Goal: Task Accomplishment & Management: Manage account settings

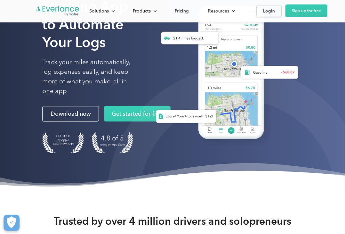
scroll to position [72, 0]
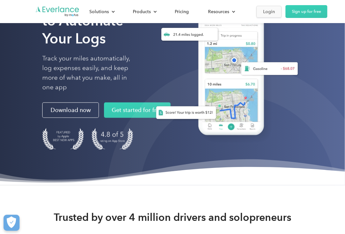
click at [271, 13] on div "Login" at bounding box center [269, 12] width 12 height 8
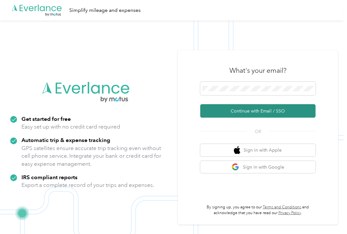
click at [221, 109] on button "Continue with Email / SSO" at bounding box center [257, 110] width 115 height 13
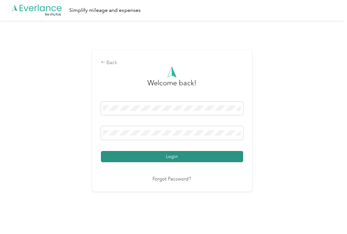
click at [148, 157] on button "Login" at bounding box center [172, 156] width 142 height 11
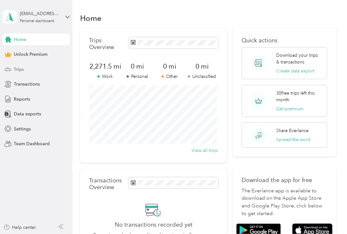
click at [24, 68] on div "Trips" at bounding box center [36, 69] width 67 height 12
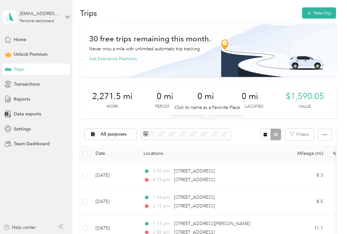
scroll to position [5, 0]
click at [316, 11] on button "New trip" at bounding box center [319, 12] width 34 height 11
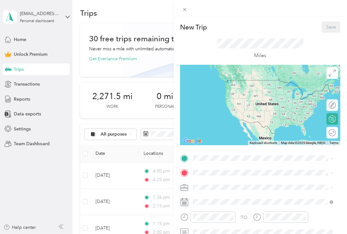
click at [109, 7] on div "New Trip Save This trip cannot be edited because it is either under review, app…" at bounding box center [173, 117] width 347 height 234
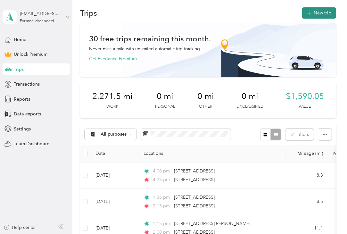
click at [314, 16] on button "New trip" at bounding box center [319, 12] width 34 height 11
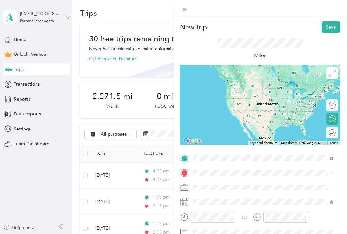
click at [224, 83] on span "[STREET_ADDRESS][US_STATE]" at bounding box center [237, 80] width 64 height 6
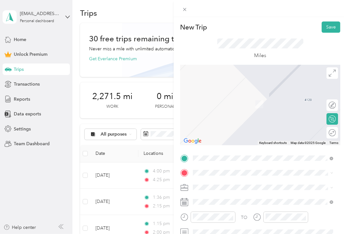
click at [53, 177] on div "New Trip Save This trip cannot be edited because it is either under review, app…" at bounding box center [173, 117] width 347 height 234
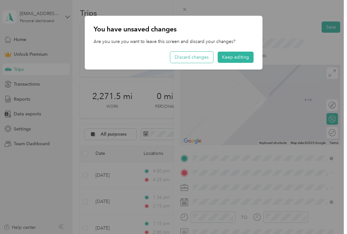
click at [201, 57] on button "Discard changes" at bounding box center [191, 57] width 43 height 11
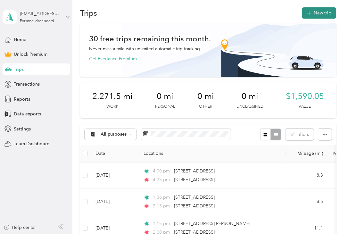
click at [313, 16] on button "New trip" at bounding box center [319, 12] width 34 height 11
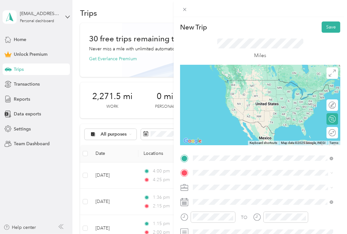
click at [224, 83] on span "[STREET_ADDRESS][US_STATE]" at bounding box center [237, 80] width 64 height 6
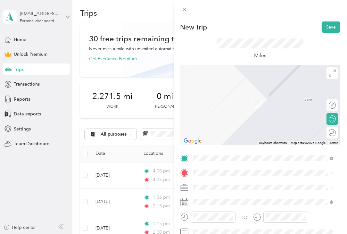
click at [220, 98] on span "[STREET_ADDRESS][US_STATE]" at bounding box center [237, 95] width 64 height 6
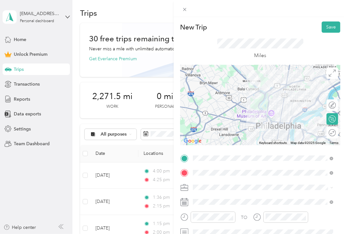
click at [205, 108] on span "Work" at bounding box center [200, 107] width 11 height 5
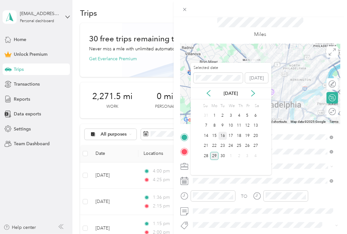
click at [222, 133] on div "16" at bounding box center [223, 136] width 8 height 8
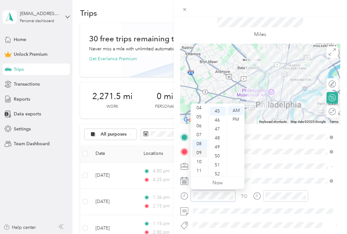
scroll to position [404, 0]
click at [200, 162] on div "10" at bounding box center [199, 161] width 15 height 9
click at [217, 108] on div "00" at bounding box center [217, 110] width 15 height 9
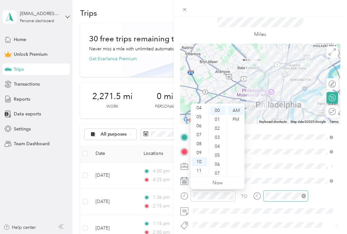
click at [283, 200] on div at bounding box center [285, 195] width 45 height 11
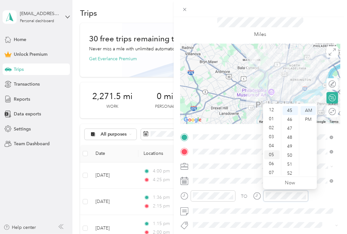
scroll to position [38, 0]
click at [271, 161] on div "10" at bounding box center [271, 161] width 15 height 9
click at [290, 118] on div "30" at bounding box center [290, 122] width 15 height 9
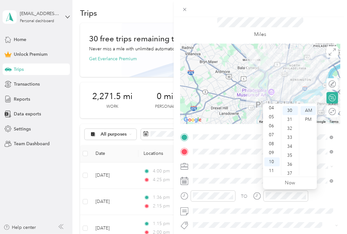
click at [250, 190] on div "TO" at bounding box center [260, 198] width 160 height 16
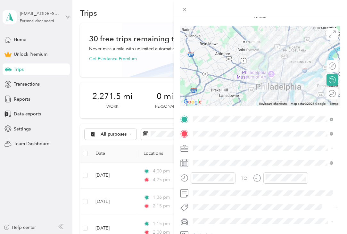
scroll to position [0, 0]
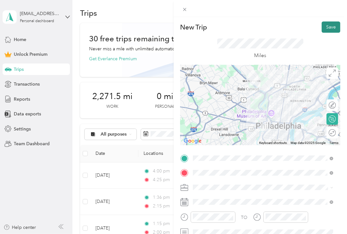
click at [330, 25] on button "Save" at bounding box center [331, 26] width 19 height 11
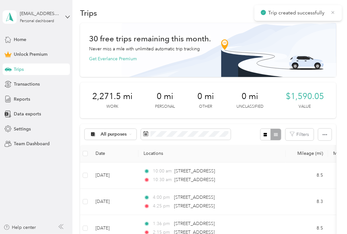
click at [332, 12] on icon at bounding box center [333, 12] width 3 height 3
click at [310, 11] on button "New trip" at bounding box center [319, 12] width 34 height 11
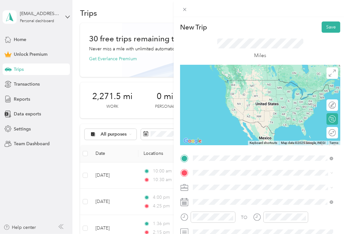
click at [219, 83] on span "[STREET_ADDRESS][US_STATE]" at bounding box center [237, 80] width 64 height 6
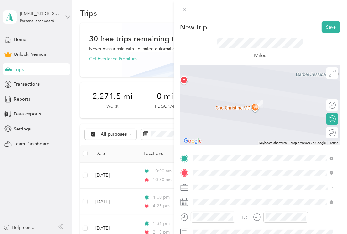
click at [229, 97] on span "[STREET_ADDRESS][US_STATE]" at bounding box center [237, 95] width 64 height 6
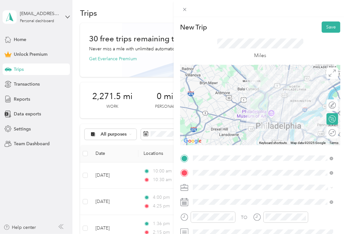
click at [206, 109] on div "Work" at bounding box center [263, 107] width 136 height 7
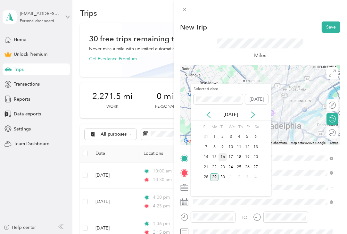
click at [220, 156] on div "16" at bounding box center [223, 157] width 8 height 8
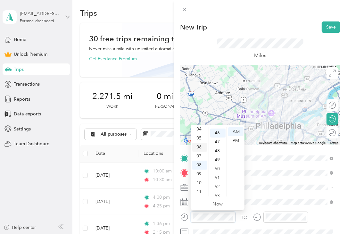
scroll to position [413, 0]
click at [199, 193] on div "11" at bounding box center [199, 191] width 15 height 9
click at [218, 142] on div "15" at bounding box center [217, 143] width 15 height 9
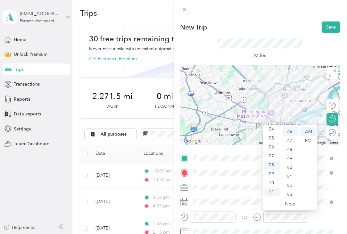
click at [270, 191] on div "11" at bounding box center [271, 191] width 15 height 9
click at [292, 175] on div "40" at bounding box center [290, 174] width 15 height 9
click at [241, 211] on div "TO Add photo" at bounding box center [260, 223] width 160 height 140
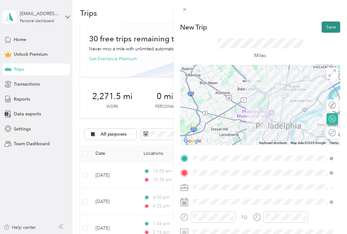
click at [325, 29] on button "Save" at bounding box center [331, 26] width 19 height 11
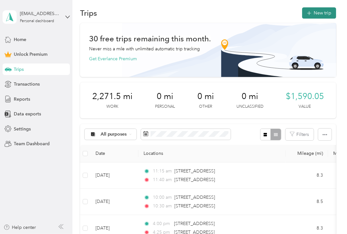
click at [320, 14] on button "New trip" at bounding box center [319, 12] width 34 height 11
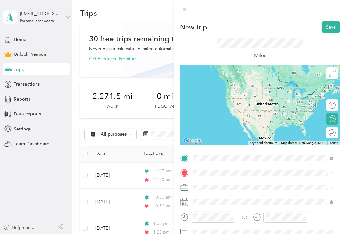
click at [226, 83] on span "[STREET_ADDRESS][US_STATE]" at bounding box center [237, 80] width 64 height 6
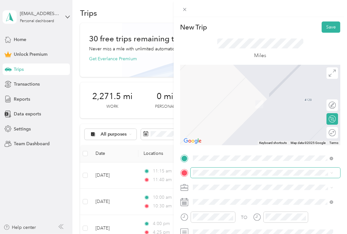
click at [200, 169] on span at bounding box center [266, 173] width 150 height 10
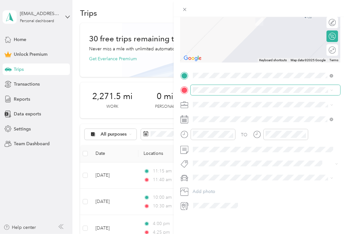
scroll to position [87, 0]
click at [212, 88] on span at bounding box center [266, 90] width 150 height 10
click at [247, 109] on span "[STREET_ADDRESS][PERSON_NAME][US_STATE]" at bounding box center [255, 108] width 100 height 6
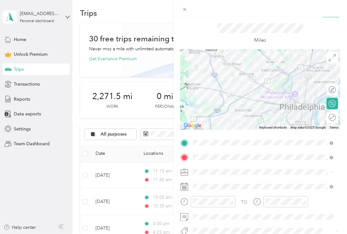
scroll to position [6, 0]
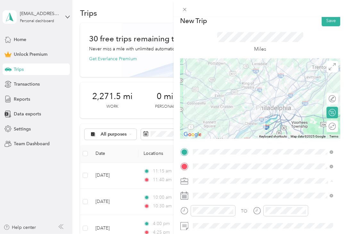
click at [216, 103] on div "Work" at bounding box center [263, 102] width 136 height 7
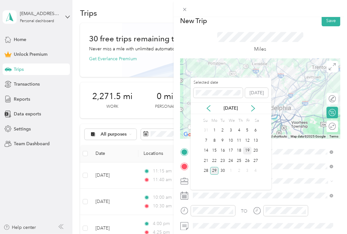
click at [246, 150] on div "19" at bounding box center [247, 151] width 8 height 8
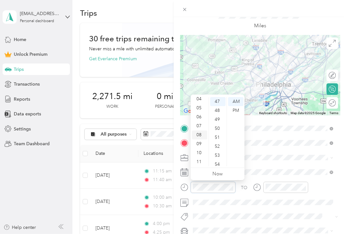
scroll to position [0, 0]
click at [199, 109] on div "01" at bounding box center [199, 110] width 15 height 9
click at [218, 116] on div "20" at bounding box center [217, 114] width 15 height 9
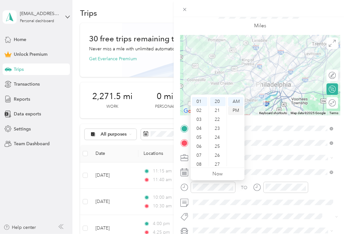
click at [235, 111] on div "PM" at bounding box center [235, 110] width 15 height 9
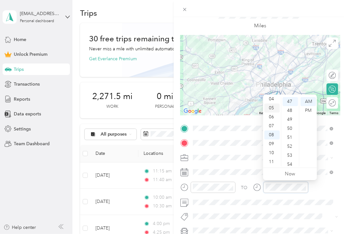
scroll to position [0, 0]
click at [271, 119] on div "02" at bounding box center [271, 118] width 15 height 9
click at [290, 108] on div "20" at bounding box center [290, 109] width 15 height 9
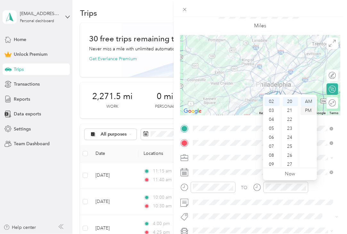
click at [311, 111] on div "PM" at bounding box center [308, 110] width 15 height 9
click at [240, 178] on div "TO Add photo" at bounding box center [260, 193] width 160 height 140
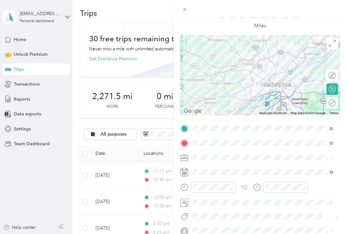
scroll to position [0, 0]
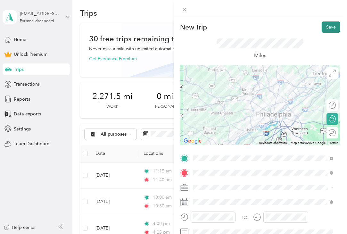
click at [329, 27] on button "Save" at bounding box center [331, 26] width 19 height 11
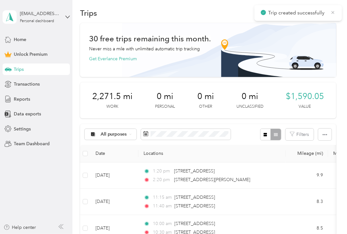
click at [333, 12] on icon at bounding box center [333, 12] width 3 height 3
click at [323, 12] on button "New trip" at bounding box center [319, 12] width 34 height 11
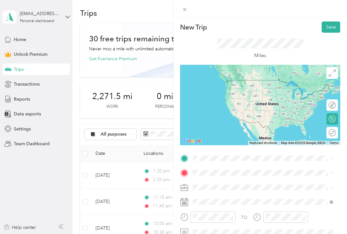
click at [229, 82] on span "[STREET_ADDRESS][PERSON_NAME][US_STATE]" at bounding box center [255, 79] width 100 height 6
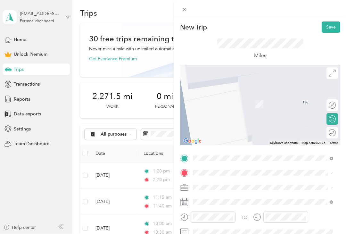
click at [220, 95] on span "[STREET_ADDRESS][US_STATE]" at bounding box center [237, 94] width 64 height 6
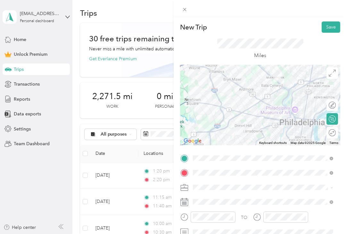
click at [202, 107] on span "Work" at bounding box center [200, 106] width 11 height 5
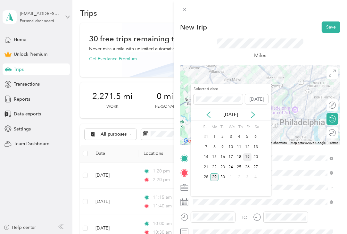
click at [248, 158] on div "19" at bounding box center [247, 157] width 8 height 8
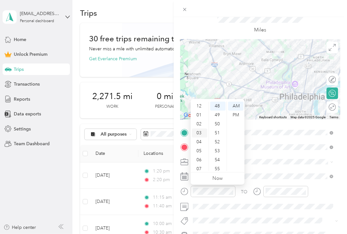
click at [200, 134] on div "03" at bounding box center [199, 133] width 15 height 9
click at [216, 117] on div "15" at bounding box center [217, 115] width 15 height 9
click at [237, 113] on div "PM" at bounding box center [235, 115] width 15 height 9
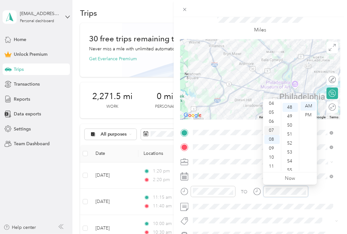
scroll to position [431, 0]
click at [271, 106] on div "04" at bounding box center [271, 103] width 15 height 9
click at [290, 102] on div "00" at bounding box center [290, 106] width 15 height 9
click at [308, 114] on div "PM" at bounding box center [308, 115] width 15 height 9
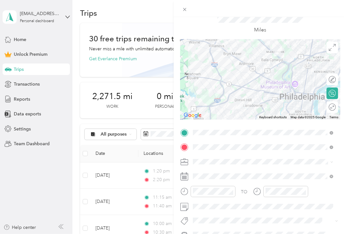
click at [244, 183] on div "TO Add photo" at bounding box center [260, 198] width 160 height 140
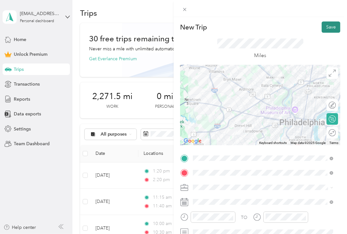
click at [328, 31] on button "Save" at bounding box center [331, 26] width 19 height 11
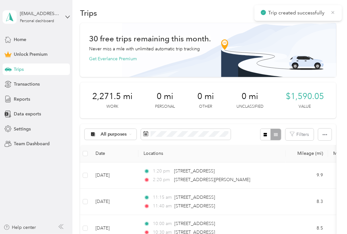
click at [335, 13] on icon at bounding box center [332, 13] width 5 height 6
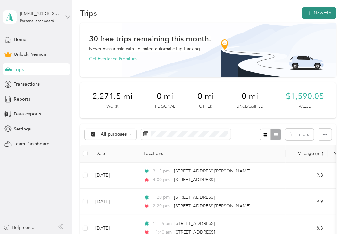
click at [313, 10] on button "New trip" at bounding box center [319, 12] width 34 height 11
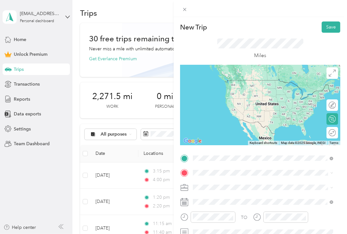
click at [220, 79] on span "[STREET_ADDRESS][US_STATE]" at bounding box center [237, 80] width 64 height 6
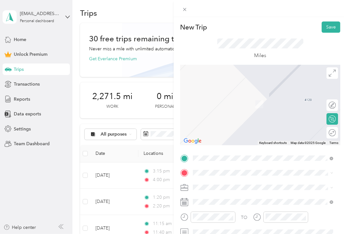
click at [204, 167] on div "TO Add photo" at bounding box center [260, 223] width 160 height 140
click at [246, 97] on span "[STREET_ADDRESS][US_STATE]" at bounding box center [237, 94] width 64 height 6
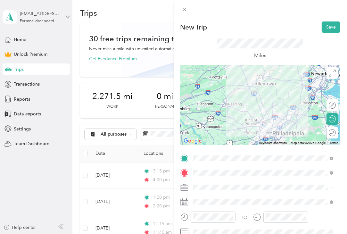
click at [237, 111] on span "[STREET_ADDRESS][US_STATE]" at bounding box center [237, 108] width 64 height 6
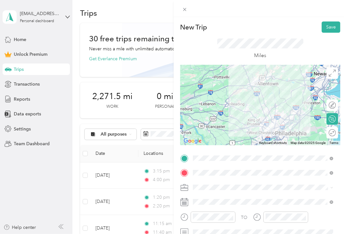
click at [225, 111] on span "[STREET_ADDRESS][US_STATE]" at bounding box center [237, 108] width 64 height 6
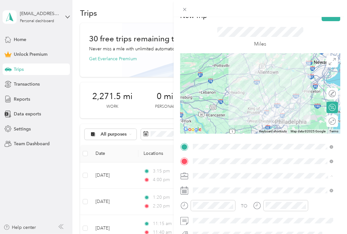
click at [208, 98] on li "Work" at bounding box center [263, 96] width 145 height 11
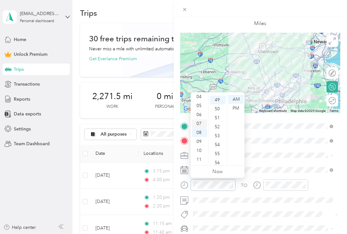
scroll to position [440, 0]
click at [197, 141] on div "09" at bounding box center [199, 141] width 15 height 9
click at [204, 129] on div "08" at bounding box center [199, 132] width 15 height 9
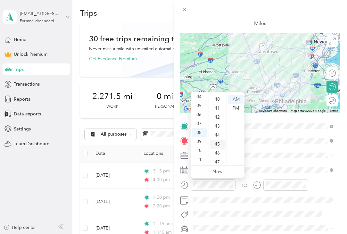
click at [218, 143] on div "45" at bounding box center [217, 144] width 15 height 9
click at [200, 142] on div "09" at bounding box center [199, 141] width 15 height 9
click at [219, 99] on div "00" at bounding box center [217, 99] width 15 height 9
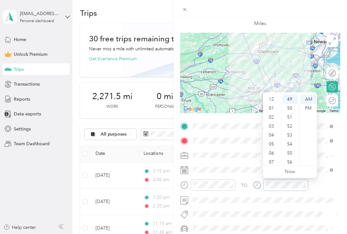
scroll to position [38, 0]
click at [270, 151] on div "10" at bounding box center [271, 150] width 15 height 9
click at [288, 147] on div "15" at bounding box center [290, 146] width 15 height 9
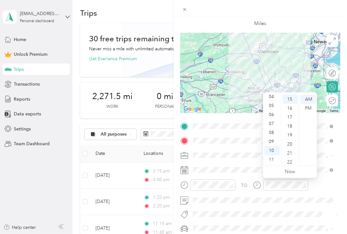
click at [249, 178] on div "TO Add photo" at bounding box center [260, 191] width 160 height 140
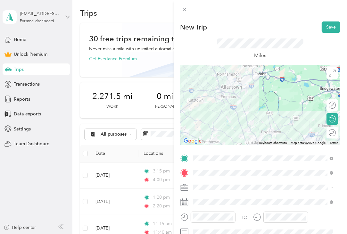
scroll to position [42, 0]
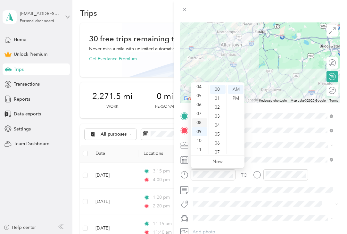
click at [198, 125] on div "08" at bounding box center [199, 122] width 15 height 9
click at [217, 143] on div "45" at bounding box center [217, 143] width 15 height 9
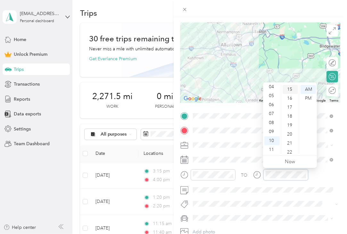
scroll to position [0, 0]
click at [290, 88] on div "00" at bounding box center [290, 89] width 15 height 9
click at [245, 167] on div "TO Add photo" at bounding box center [260, 181] width 160 height 140
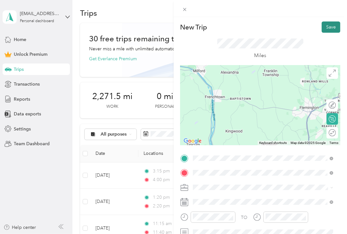
click at [328, 27] on button "Save" at bounding box center [331, 26] width 19 height 11
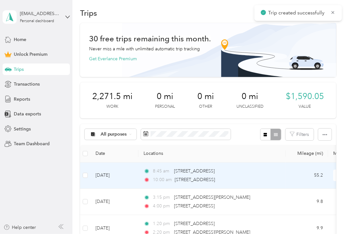
click at [104, 176] on td "[DATE]" at bounding box center [114, 175] width 48 height 26
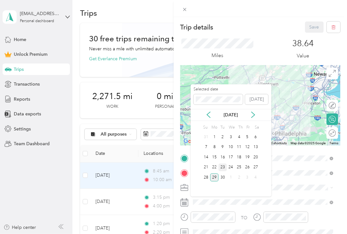
click at [222, 165] on div "23" at bounding box center [223, 167] width 8 height 8
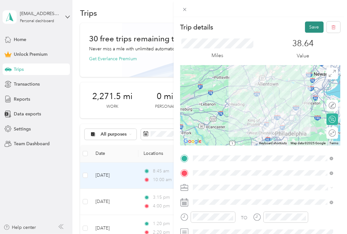
click at [305, 29] on button "Save" at bounding box center [314, 26] width 19 height 11
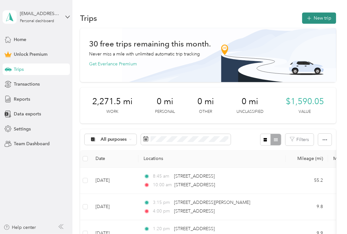
click at [307, 21] on icon "button" at bounding box center [308, 18] width 7 height 7
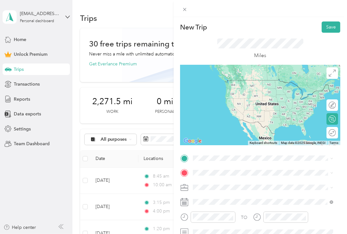
click at [241, 95] on span "[STREET_ADDRESS][US_STATE]" at bounding box center [237, 93] width 64 height 6
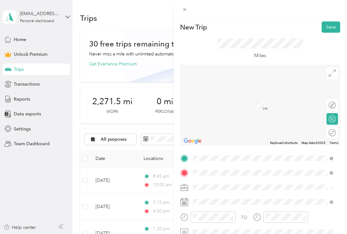
click at [221, 98] on span "[STREET_ADDRESS][US_STATE]" at bounding box center [237, 95] width 64 height 6
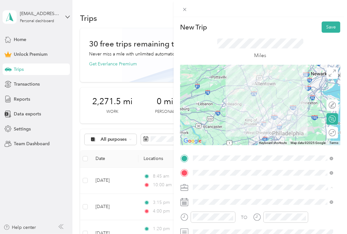
click at [203, 108] on span "Work" at bounding box center [200, 108] width 11 height 5
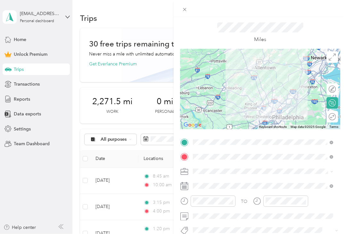
click at [206, 191] on div "TO Add photo" at bounding box center [260, 207] width 160 height 140
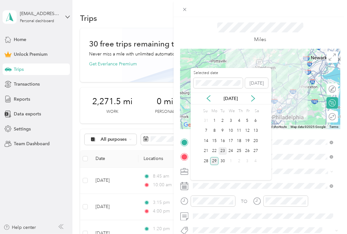
click at [222, 149] on div "23" at bounding box center [223, 151] width 8 height 8
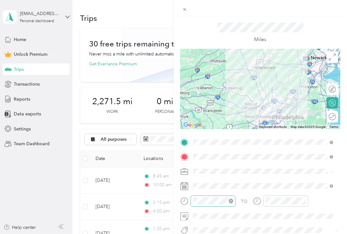
click at [207, 196] on div at bounding box center [213, 200] width 45 height 11
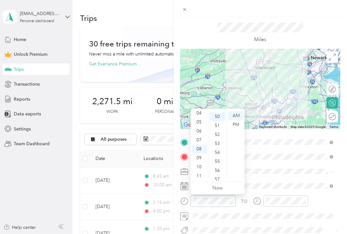
scroll to position [449, 0]
click at [200, 166] on div "10" at bounding box center [199, 166] width 15 height 9
click at [218, 155] on div "45" at bounding box center [217, 156] width 15 height 9
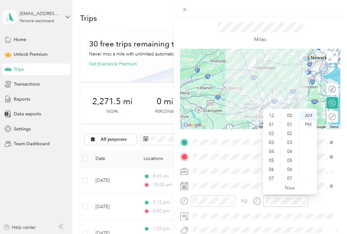
scroll to position [38, 0]
click at [271, 177] on div "11" at bounding box center [271, 175] width 15 height 9
click at [309, 114] on div "AM" at bounding box center [308, 115] width 15 height 9
click at [244, 195] on div "TO" at bounding box center [260, 203] width 160 height 16
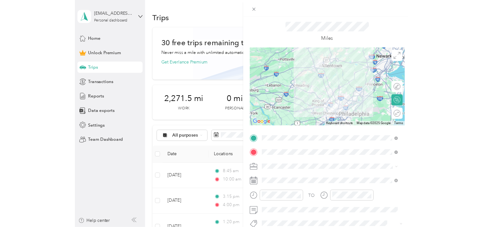
scroll to position [0, 0]
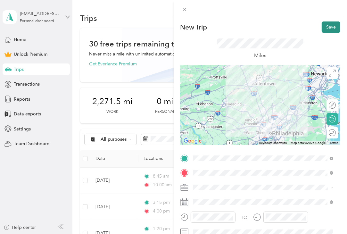
click at [325, 27] on button "Save" at bounding box center [331, 26] width 19 height 11
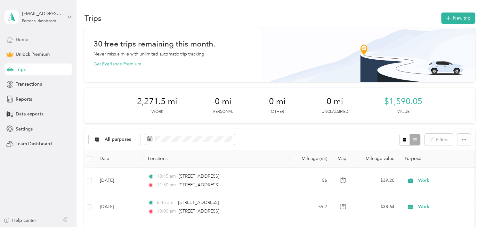
click at [27, 42] on span "Home" at bounding box center [22, 39] width 12 height 7
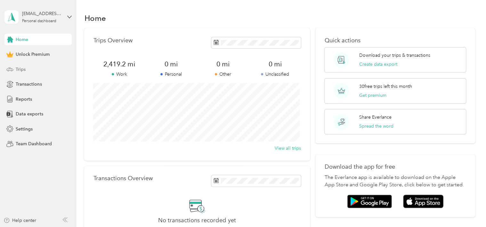
click at [32, 72] on div "Trips" at bounding box center [37, 69] width 67 height 12
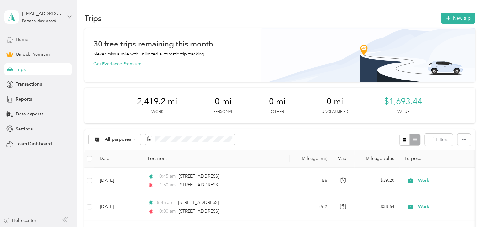
click at [26, 38] on span "Home" at bounding box center [22, 39] width 12 height 7
